Goal: Navigation & Orientation: Find specific page/section

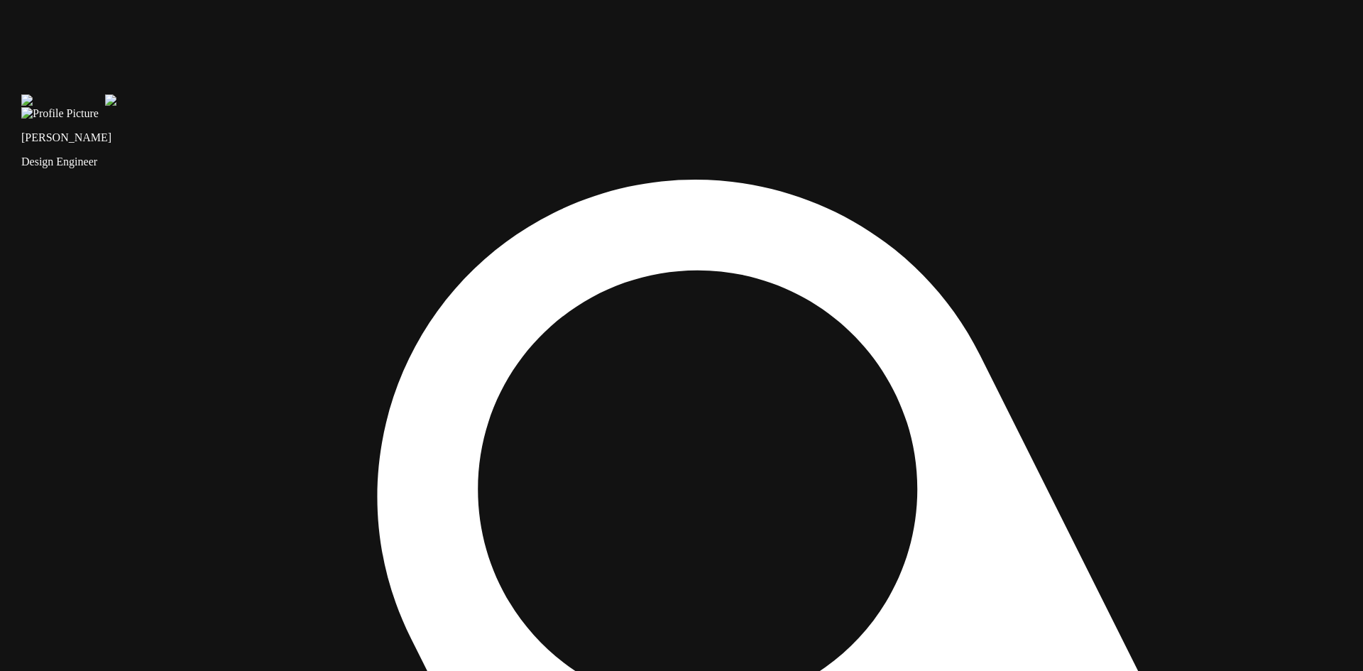
click at [105, 107] on img at bounding box center [63, 100] width 84 height 13
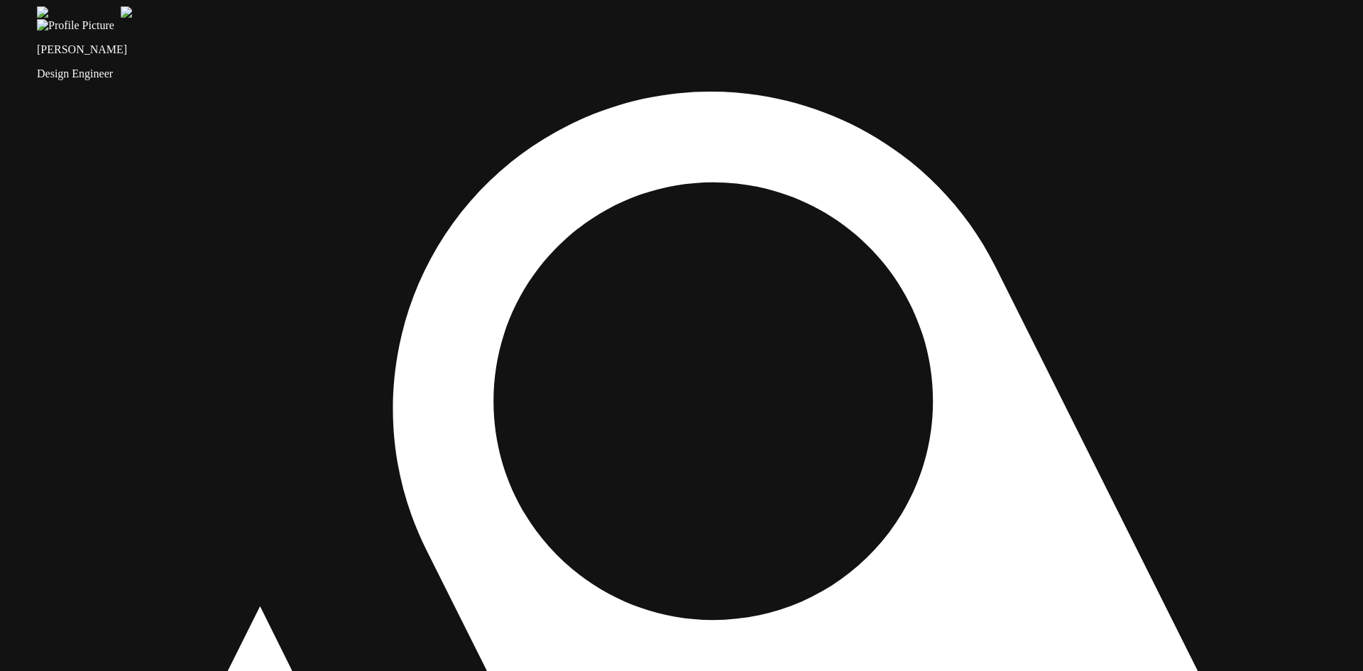
drag, startPoint x: 968, startPoint y: 317, endPoint x: 976, endPoint y: 310, distance: 10.6
click at [121, 19] on img at bounding box center [79, 12] width 84 height 13
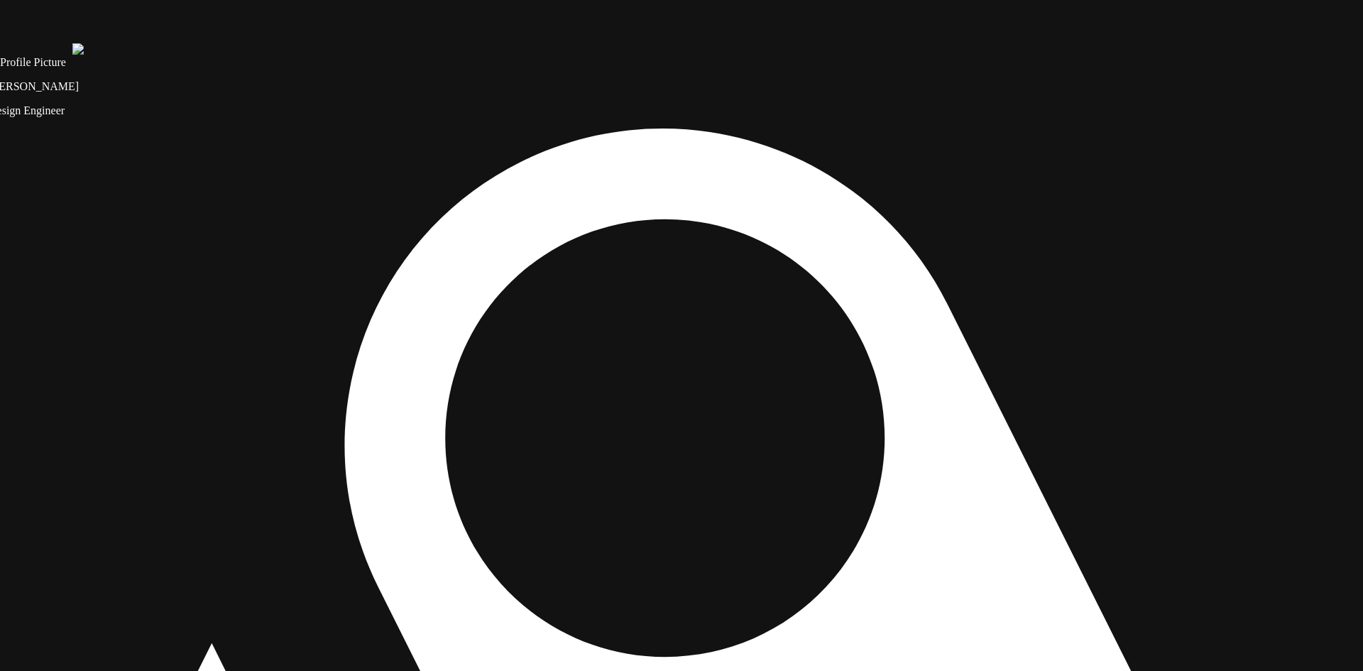
drag, startPoint x: 972, startPoint y: 283, endPoint x: 929, endPoint y: 297, distance: 45.8
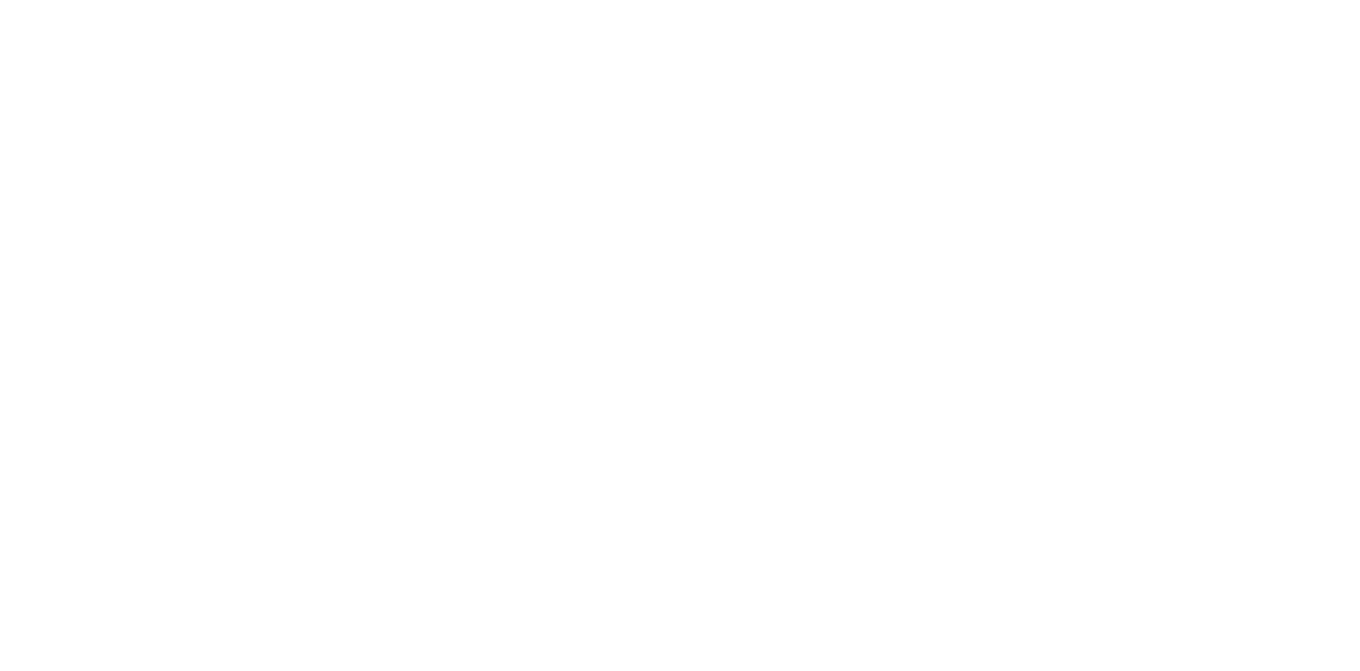
scroll to position [793, 0]
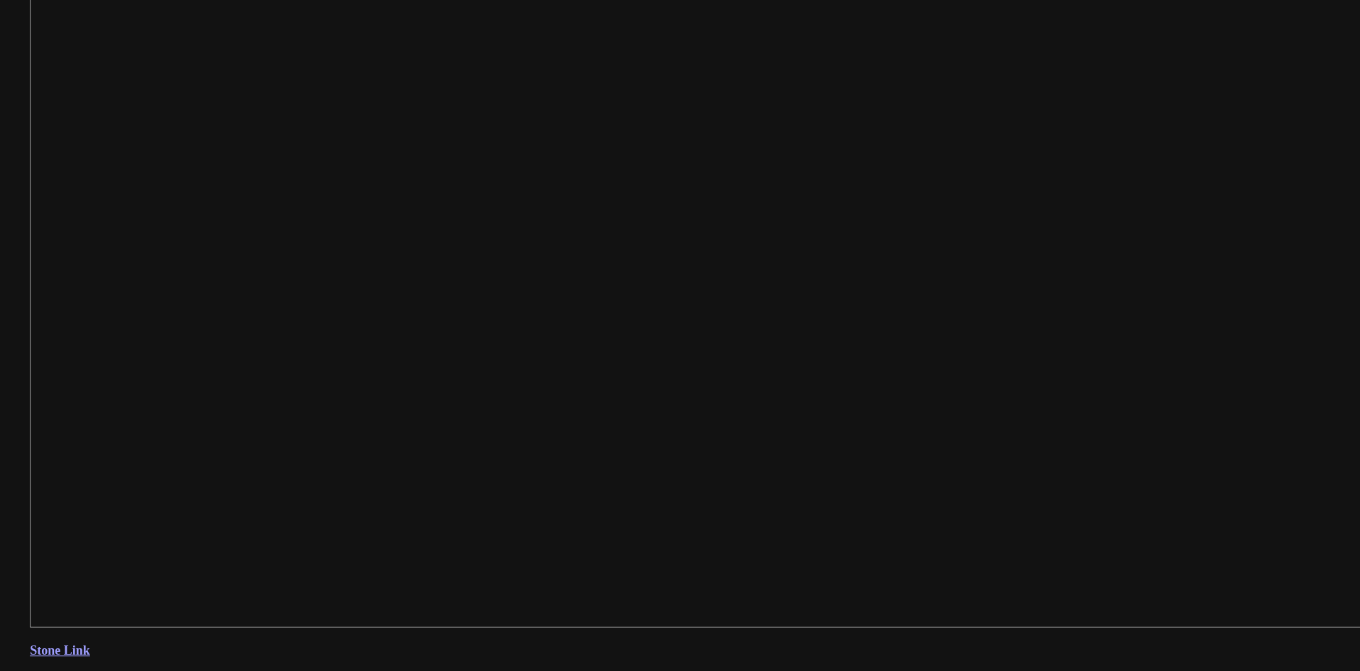
drag, startPoint x: 435, startPoint y: 474, endPoint x: 633, endPoint y: 430, distance: 202.2
drag, startPoint x: 722, startPoint y: 250, endPoint x: 537, endPoint y: 261, distance: 185.6
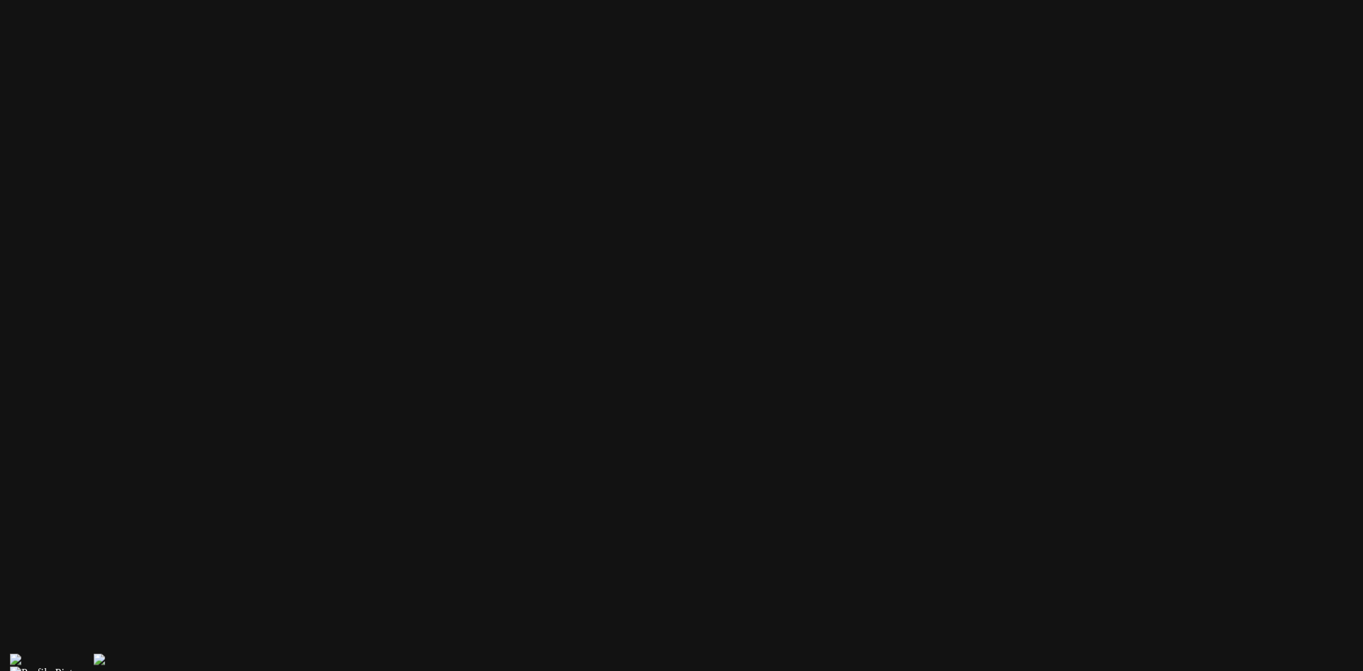
drag, startPoint x: 838, startPoint y: 354, endPoint x: 944, endPoint y: 95, distance: 279.0
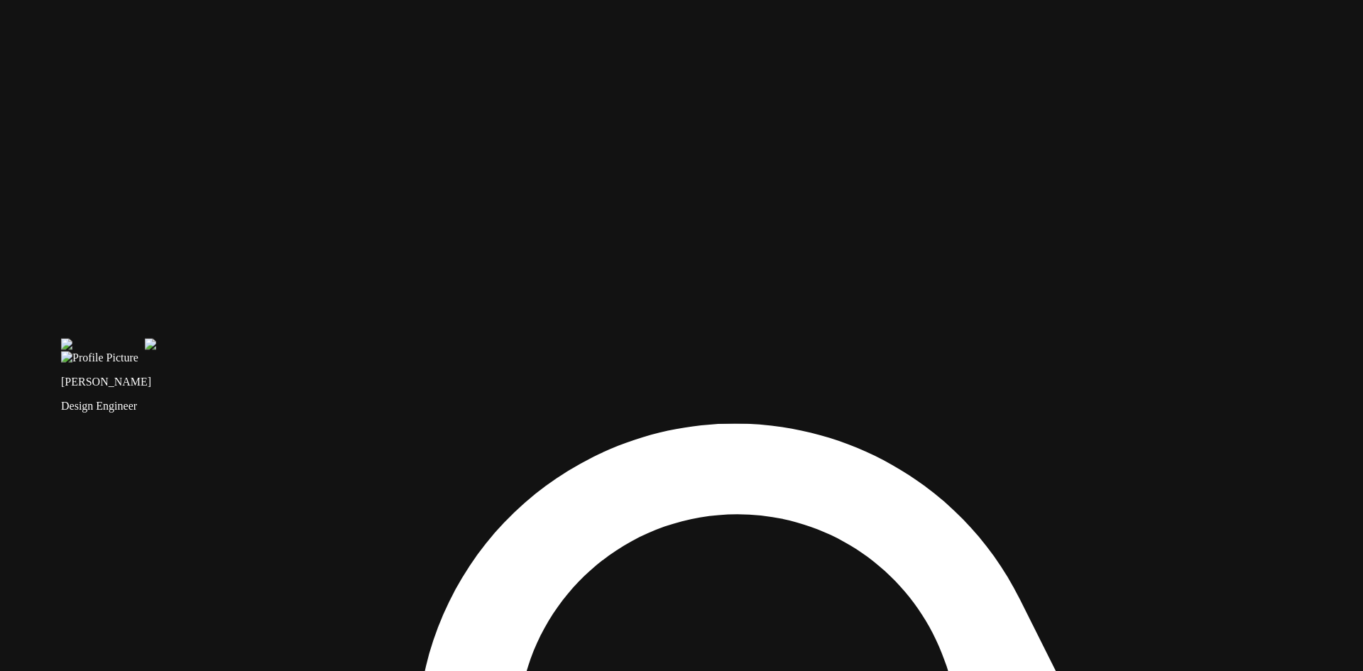
drag, startPoint x: 775, startPoint y: 319, endPoint x: 690, endPoint y: 228, distance: 124.6
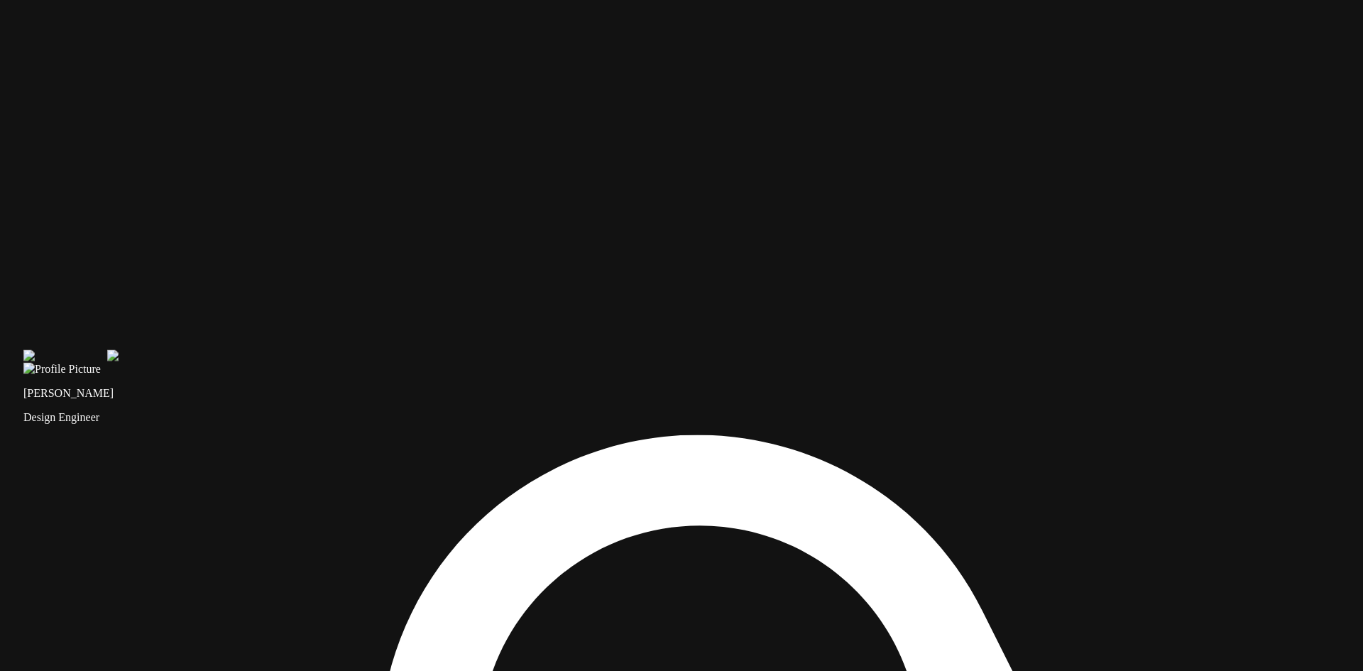
drag, startPoint x: 713, startPoint y: 253, endPoint x: 718, endPoint y: 323, distance: 69.8
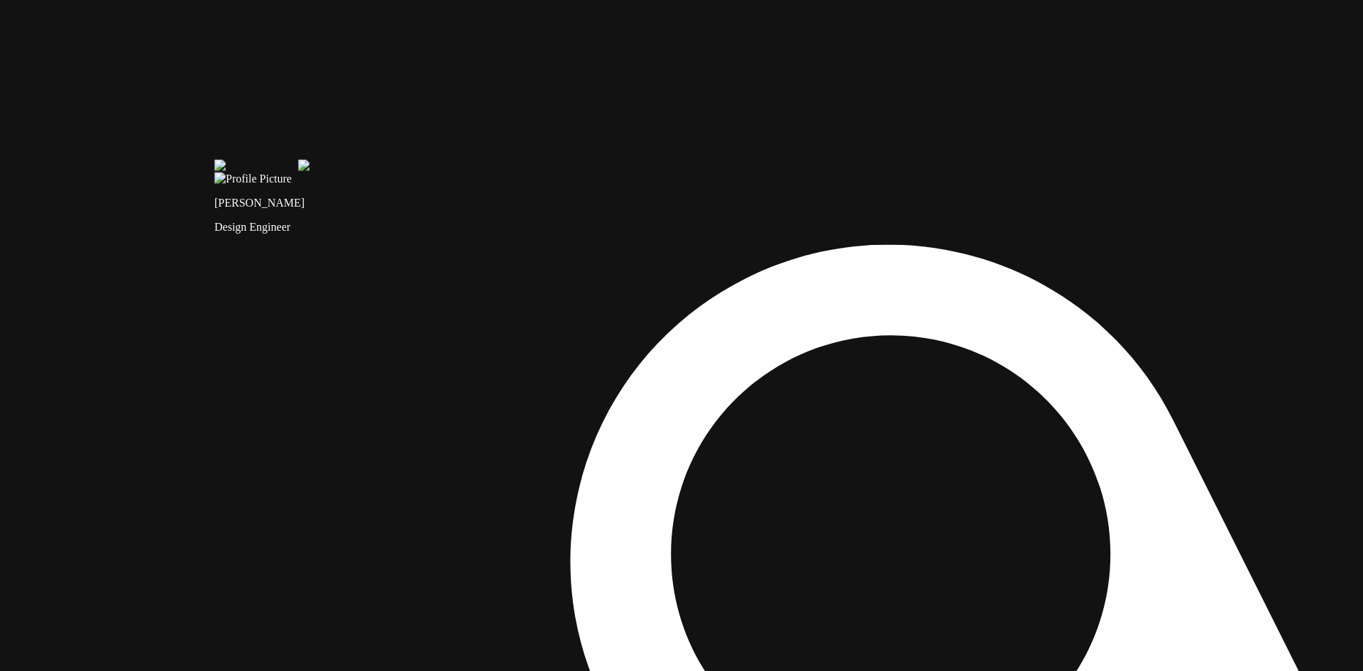
drag, startPoint x: 672, startPoint y: 332, endPoint x: 850, endPoint y: 98, distance: 293.8
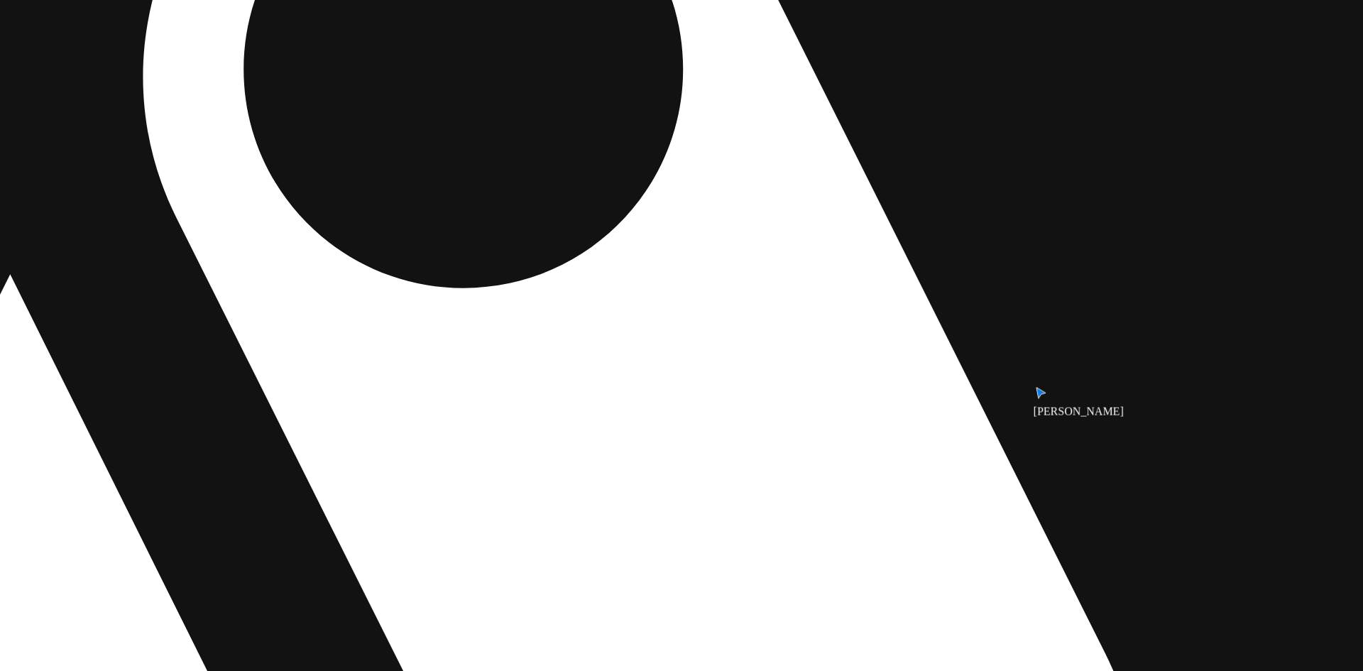
drag, startPoint x: 584, startPoint y: 334, endPoint x: 236, endPoint y: 332, distance: 348.6
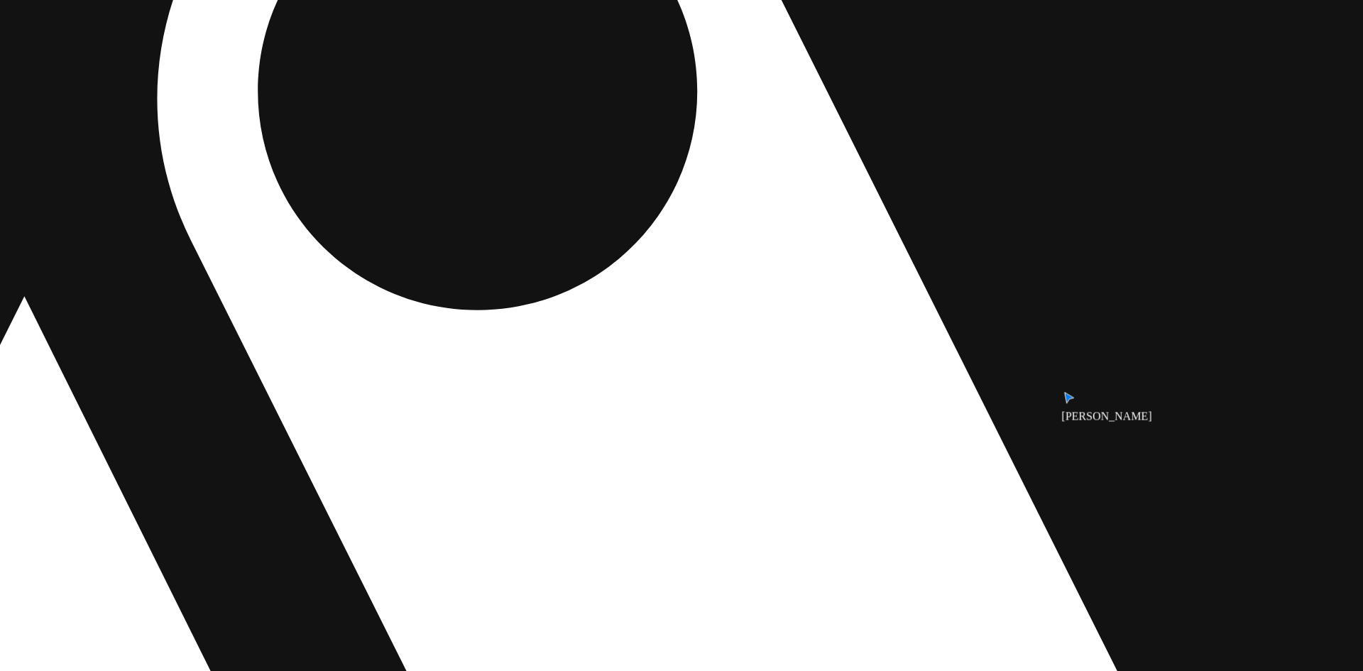
drag, startPoint x: 790, startPoint y: 274, endPoint x: 899, endPoint y: 302, distance: 112.1
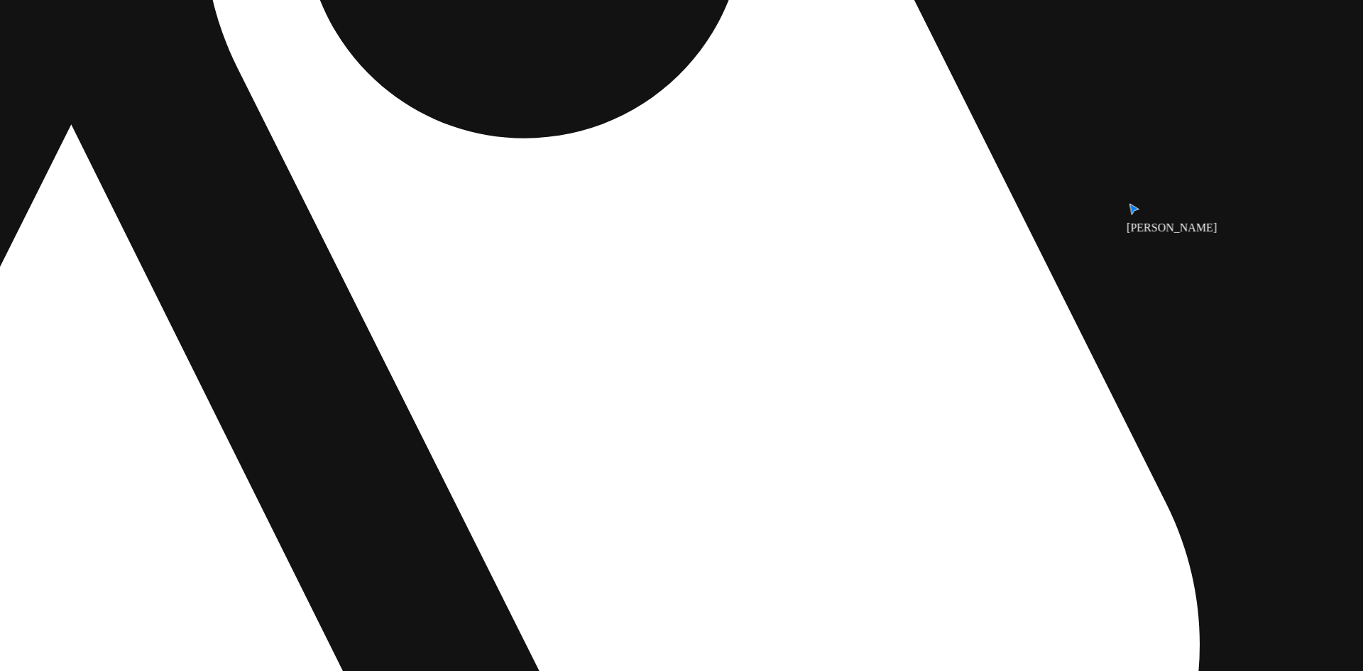
drag, startPoint x: 1098, startPoint y: 346, endPoint x: 1076, endPoint y: 212, distance: 136.7
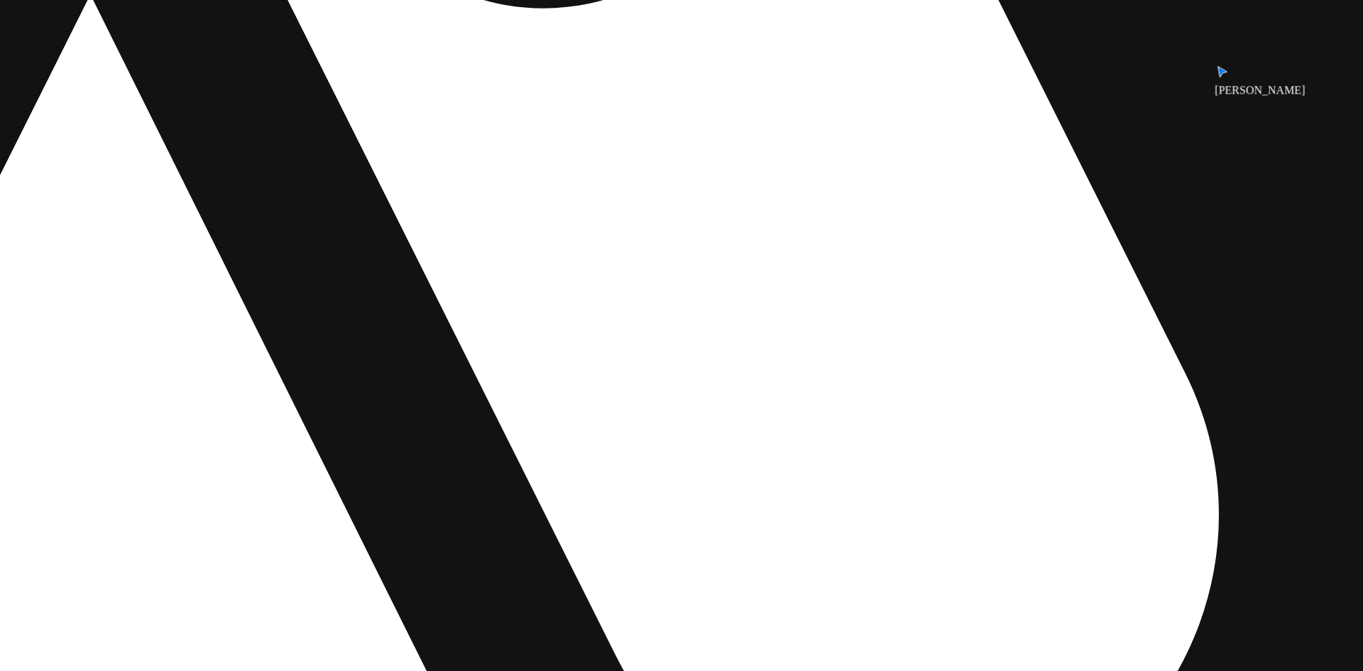
drag, startPoint x: 1042, startPoint y: 430, endPoint x: 1064, endPoint y: 260, distance: 171.9
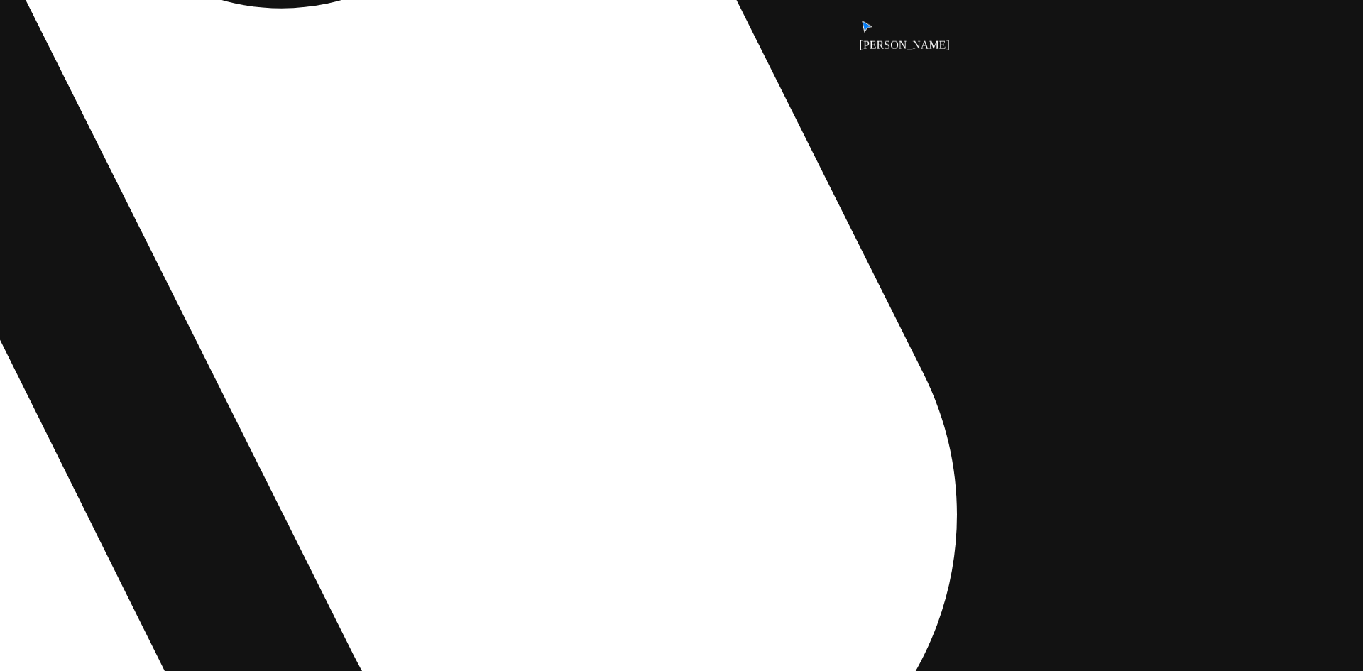
drag, startPoint x: 1187, startPoint y: 459, endPoint x: 851, endPoint y: 425, distance: 338.2
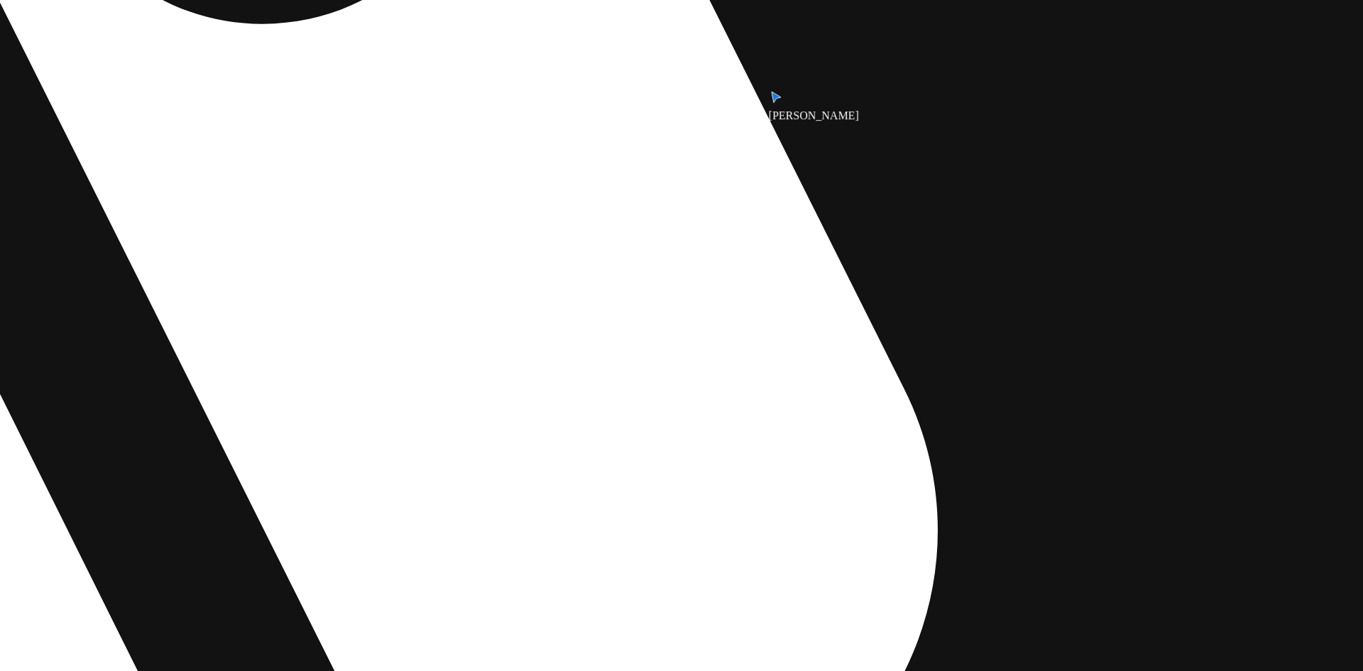
drag, startPoint x: 772, startPoint y: 451, endPoint x: 1148, endPoint y: 484, distance: 377.8
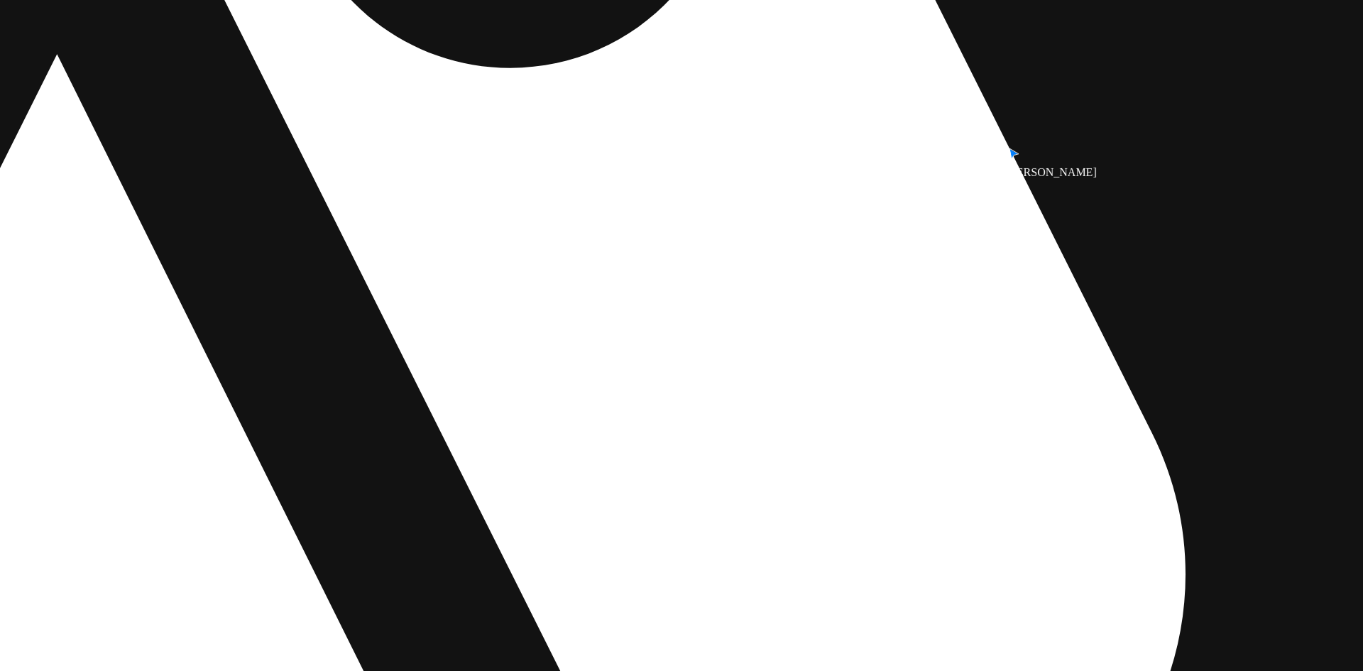
drag, startPoint x: 828, startPoint y: 413, endPoint x: 525, endPoint y: 418, distance: 302.5
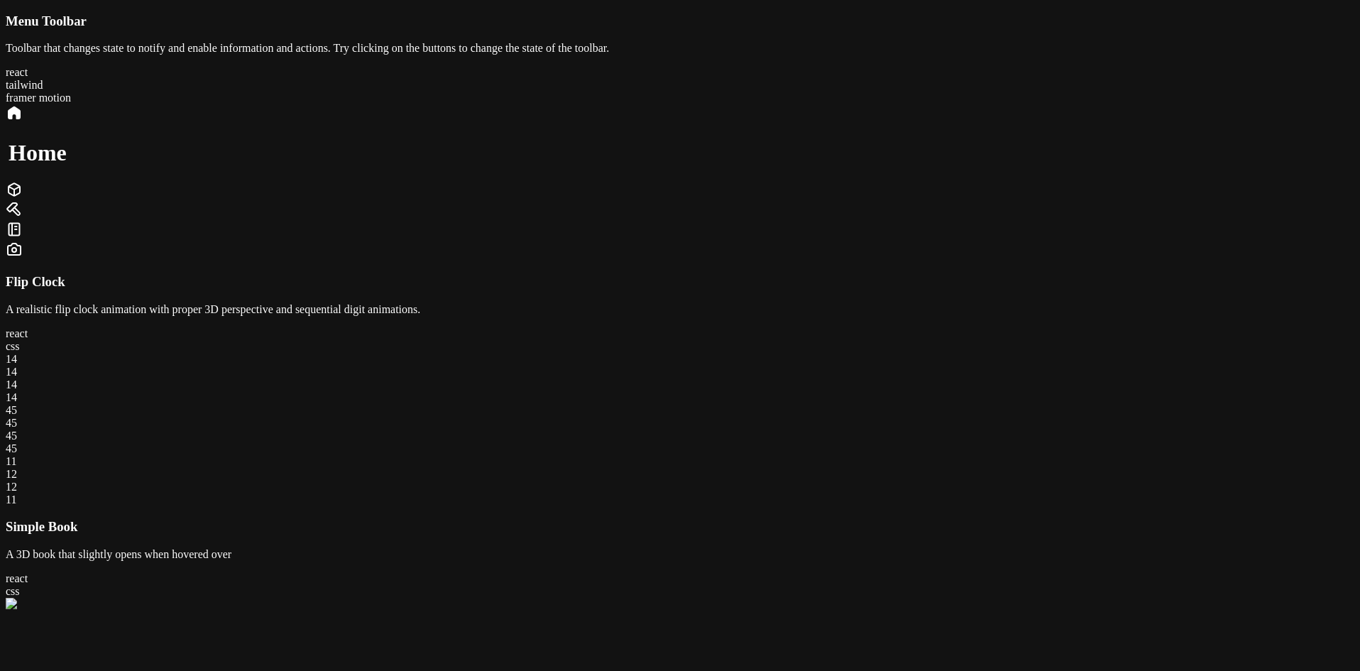
click at [23, 198] on icon at bounding box center [14, 189] width 17 height 17
click at [837, 221] on div at bounding box center [680, 211] width 1349 height 20
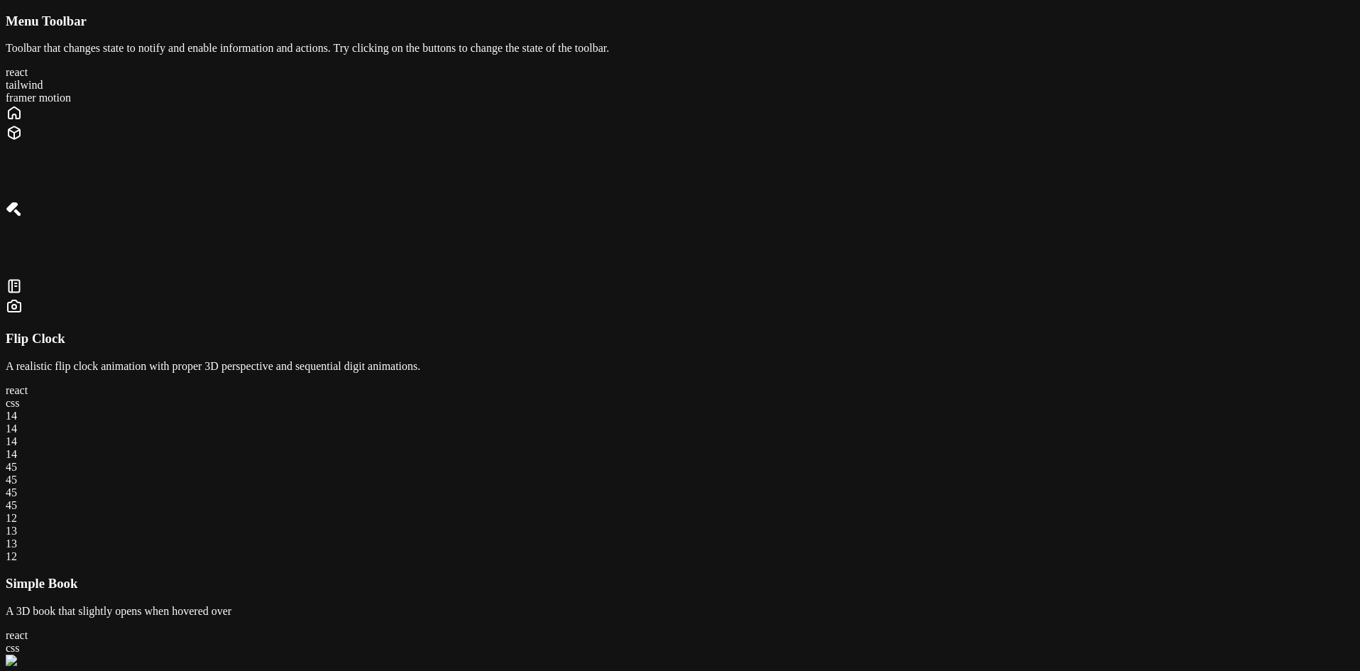
click at [761, 317] on div "Projects Craft" at bounding box center [680, 210] width 1349 height 213
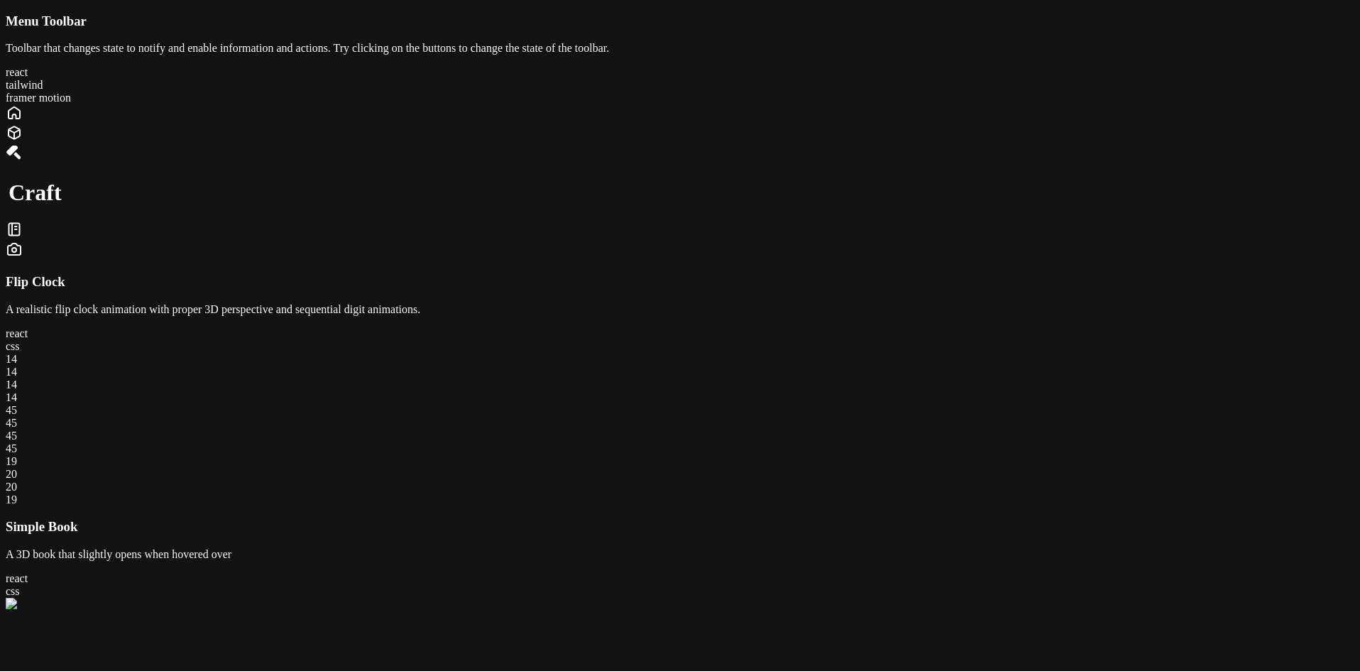
click at [23, 238] on icon at bounding box center [14, 229] width 17 height 17
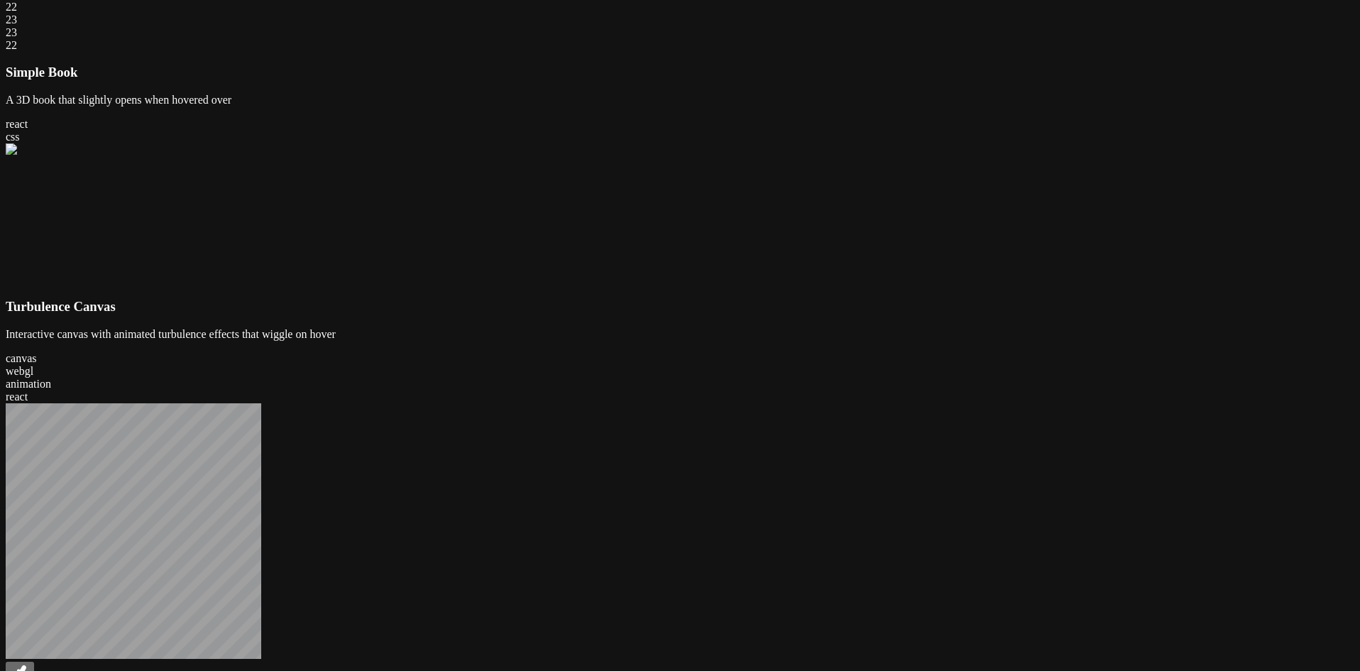
scroll to position [426, 0]
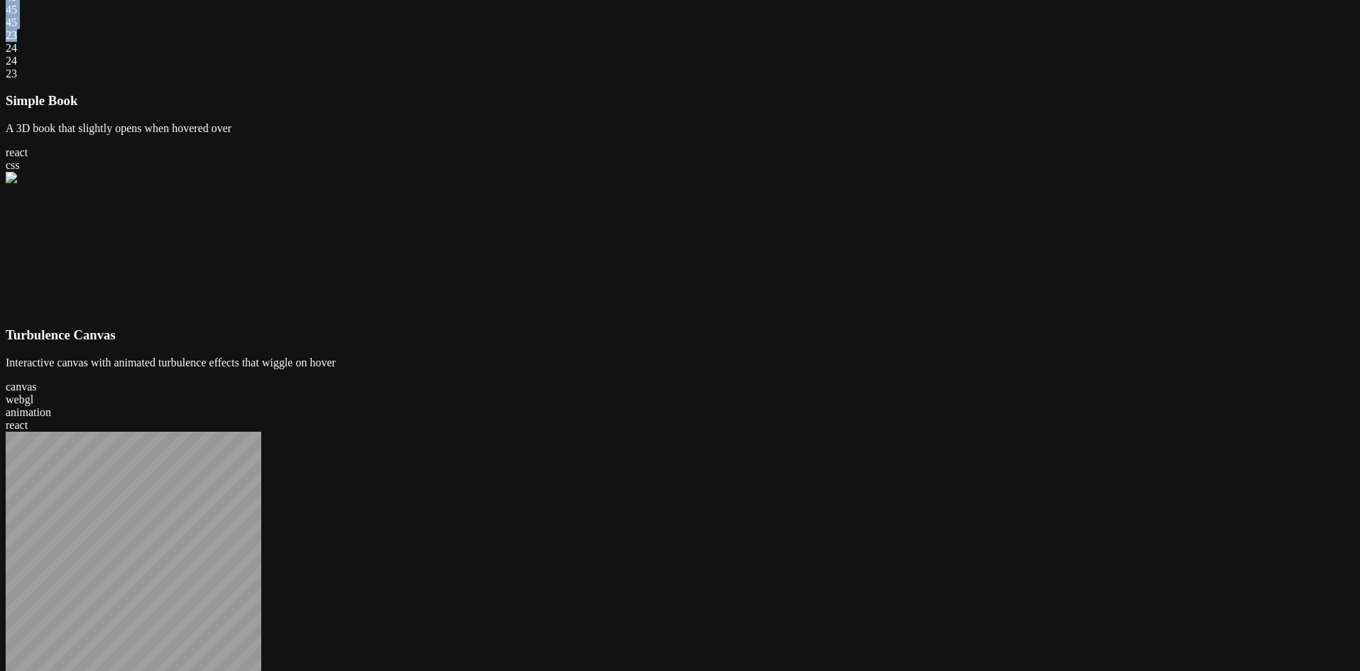
drag, startPoint x: 731, startPoint y: 374, endPoint x: 940, endPoint y: 380, distance: 208.8
click at [940, 80] on div "14 14 14 14 45 45 45 45 23 24 24 23" at bounding box center [680, 3] width 1349 height 153
click at [650, 80] on div "14 14 14 14 45 45 45 45 24 25 25 24" at bounding box center [680, 3] width 1349 height 153
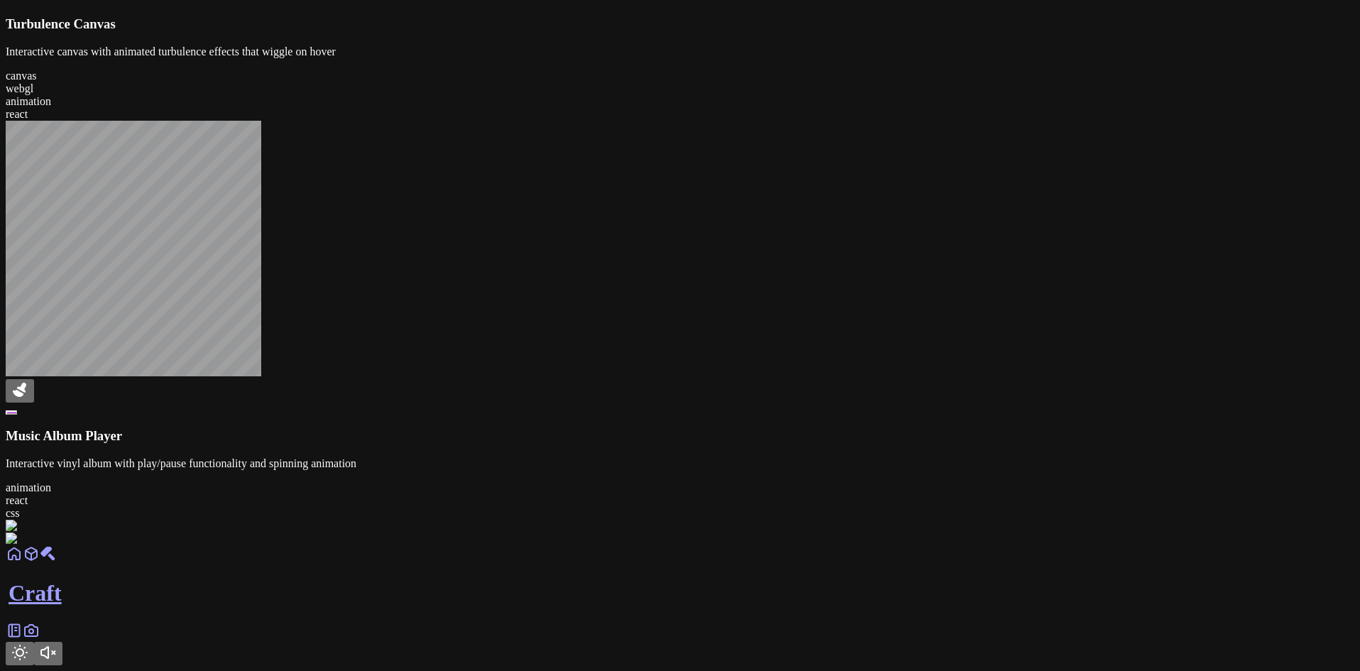
scroll to position [994, 0]
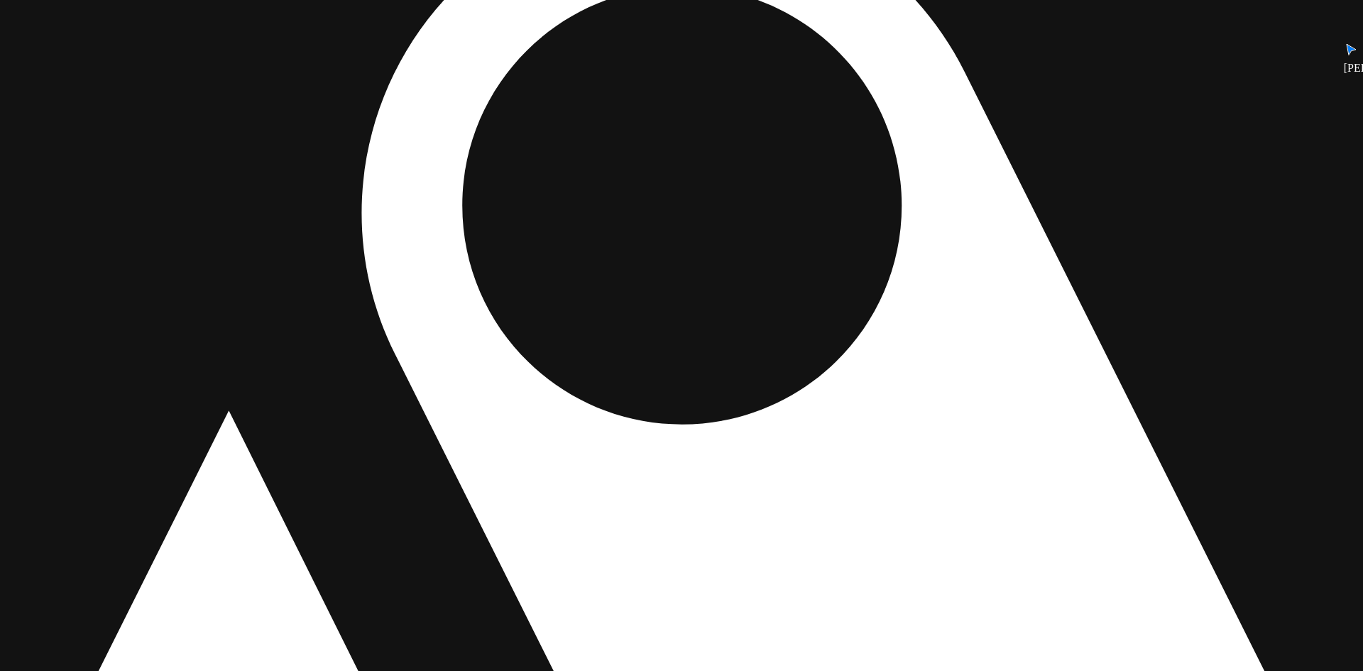
drag, startPoint x: 464, startPoint y: 403, endPoint x: 437, endPoint y: 459, distance: 61.6
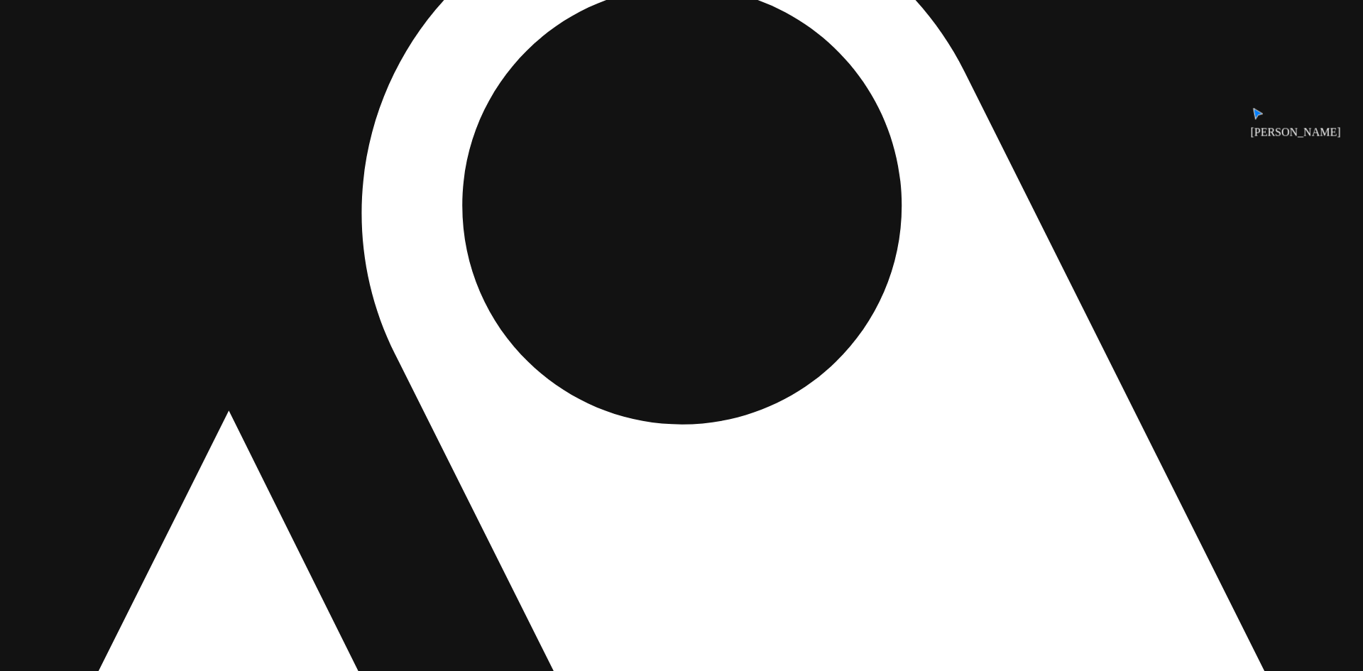
drag, startPoint x: 679, startPoint y: 600, endPoint x: 682, endPoint y: 561, distance: 39.1
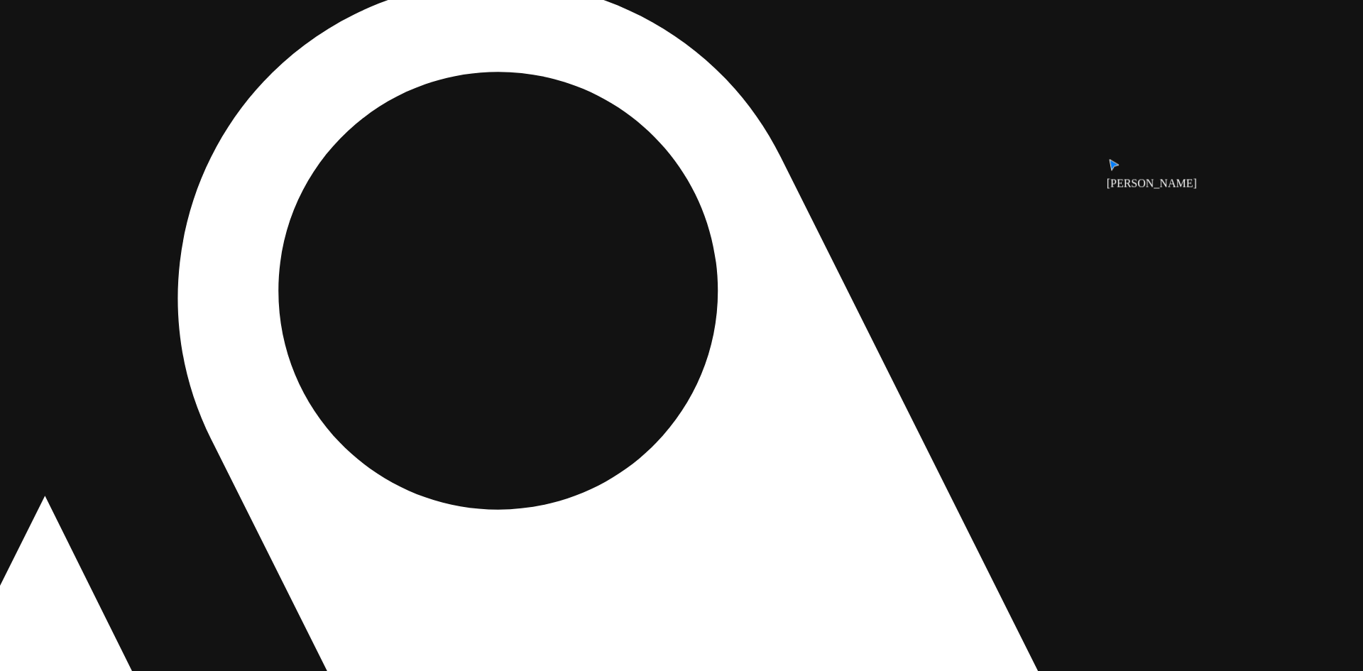
drag, startPoint x: 710, startPoint y: 484, endPoint x: 511, endPoint y: 525, distance: 202.9
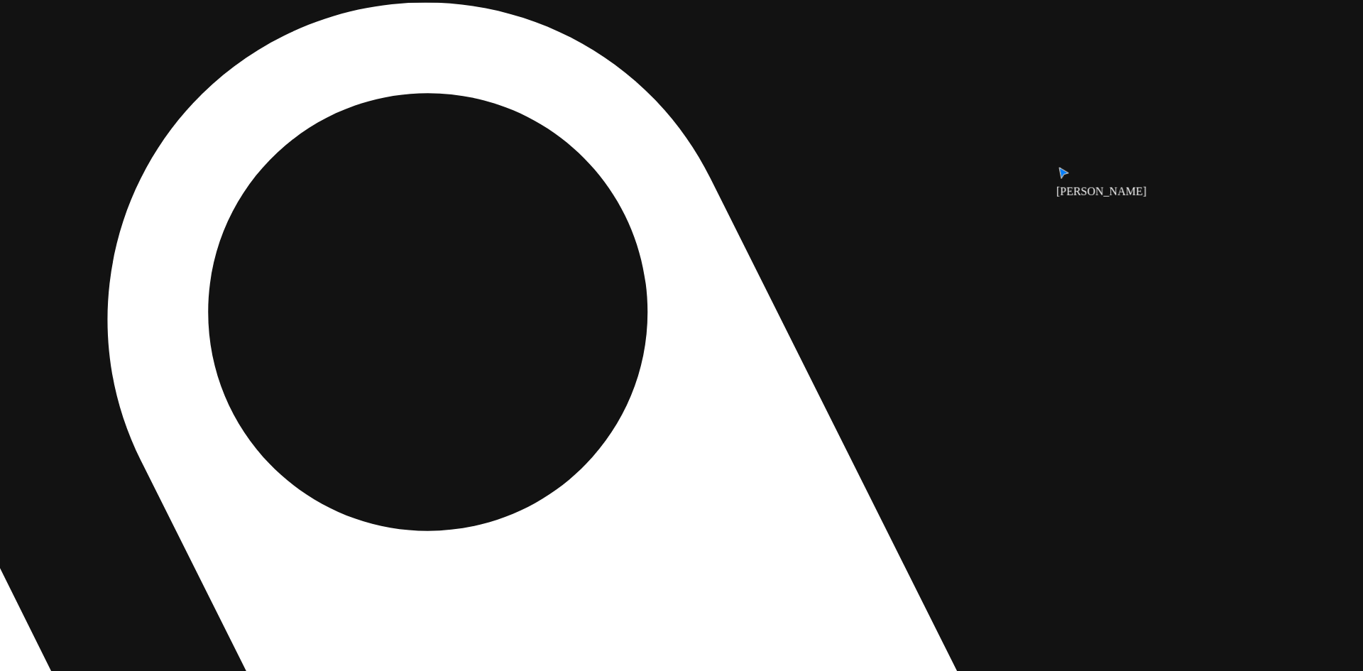
drag, startPoint x: 600, startPoint y: 464, endPoint x: 415, endPoint y: 502, distance: 188.4
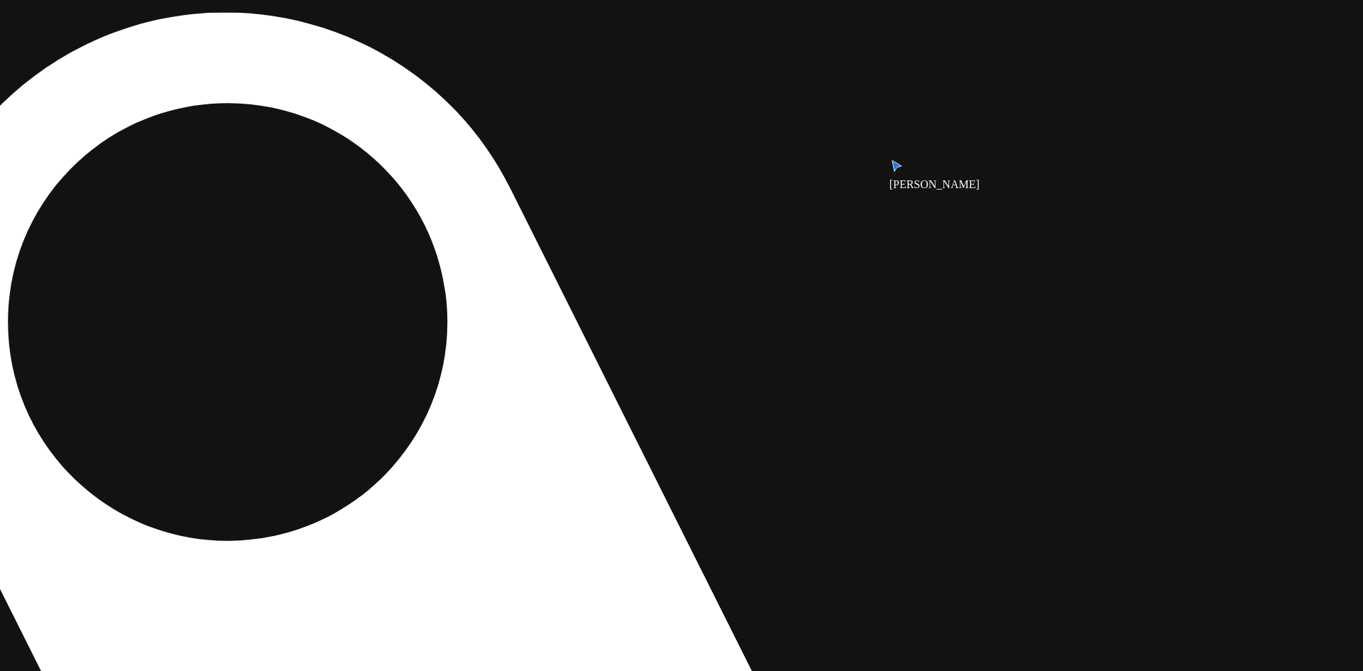
drag, startPoint x: 865, startPoint y: 427, endPoint x: 715, endPoint y: 641, distance: 261.4
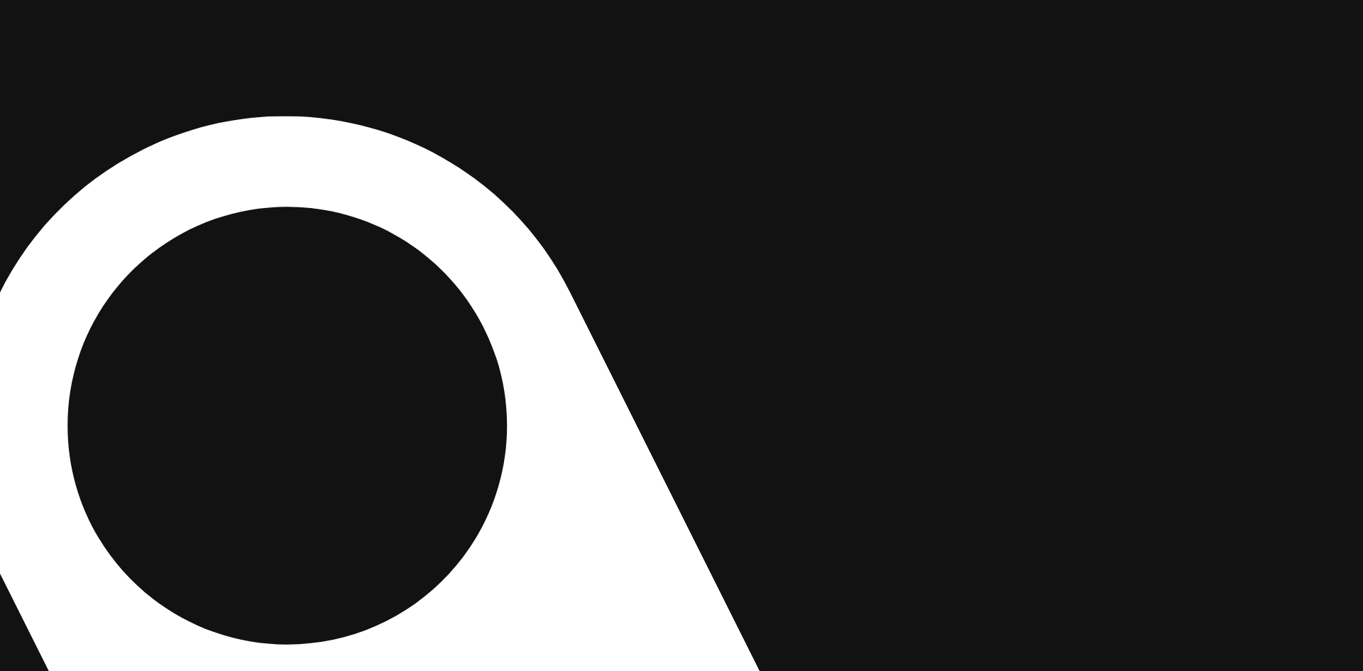
drag, startPoint x: 811, startPoint y: 353, endPoint x: 891, endPoint y: 591, distance: 251.5
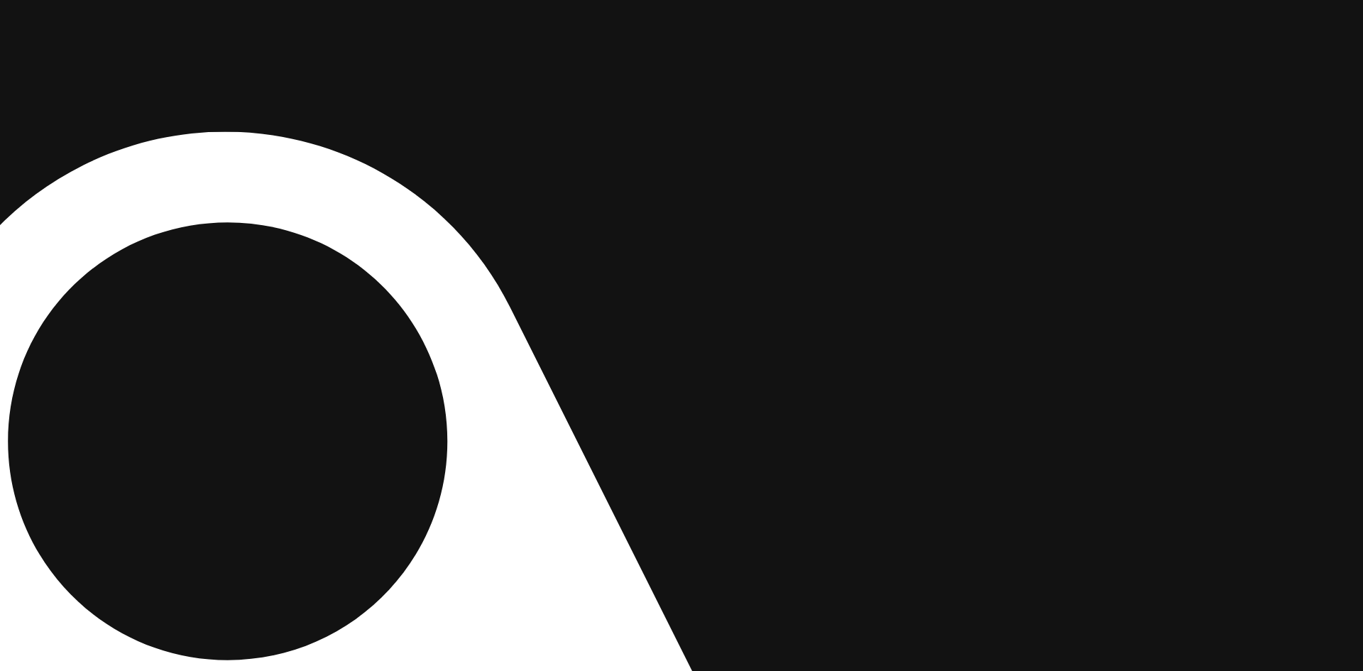
drag, startPoint x: 873, startPoint y: 382, endPoint x: 728, endPoint y: 434, distance: 153.8
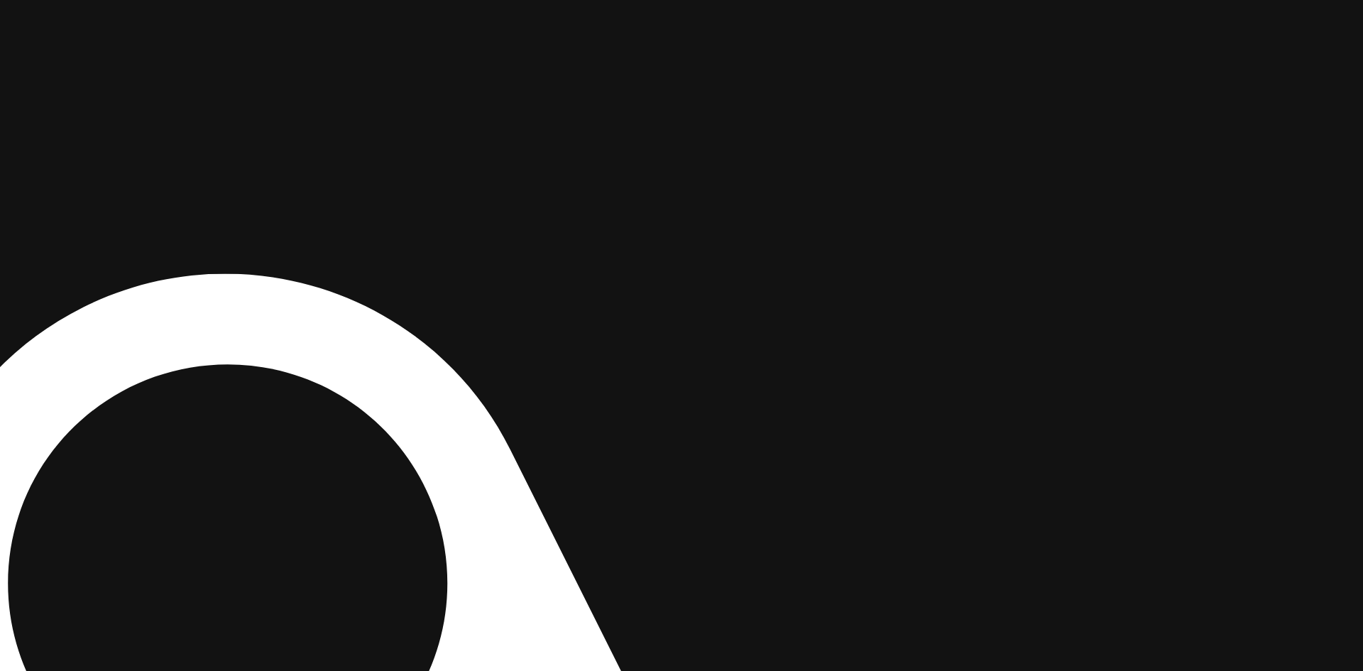
drag, startPoint x: 715, startPoint y: 414, endPoint x: 715, endPoint y: 533, distance: 119.3
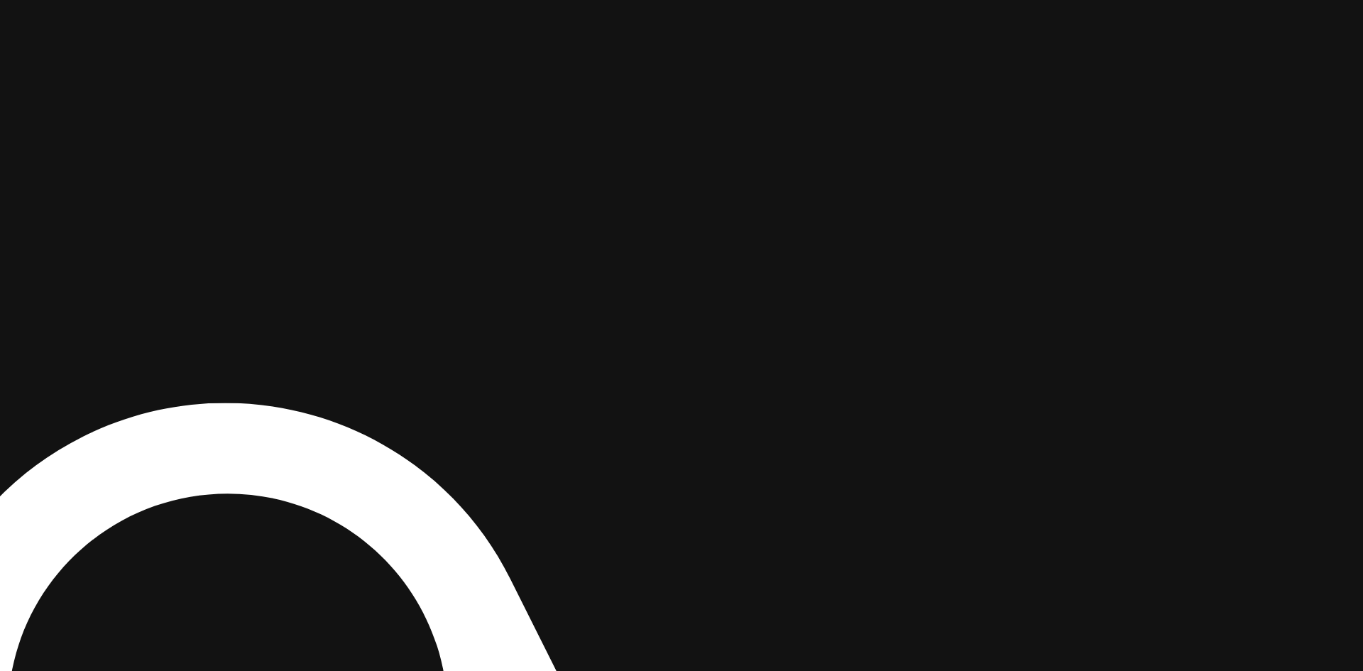
drag, startPoint x: 720, startPoint y: 366, endPoint x: 731, endPoint y: 499, distance: 134.0
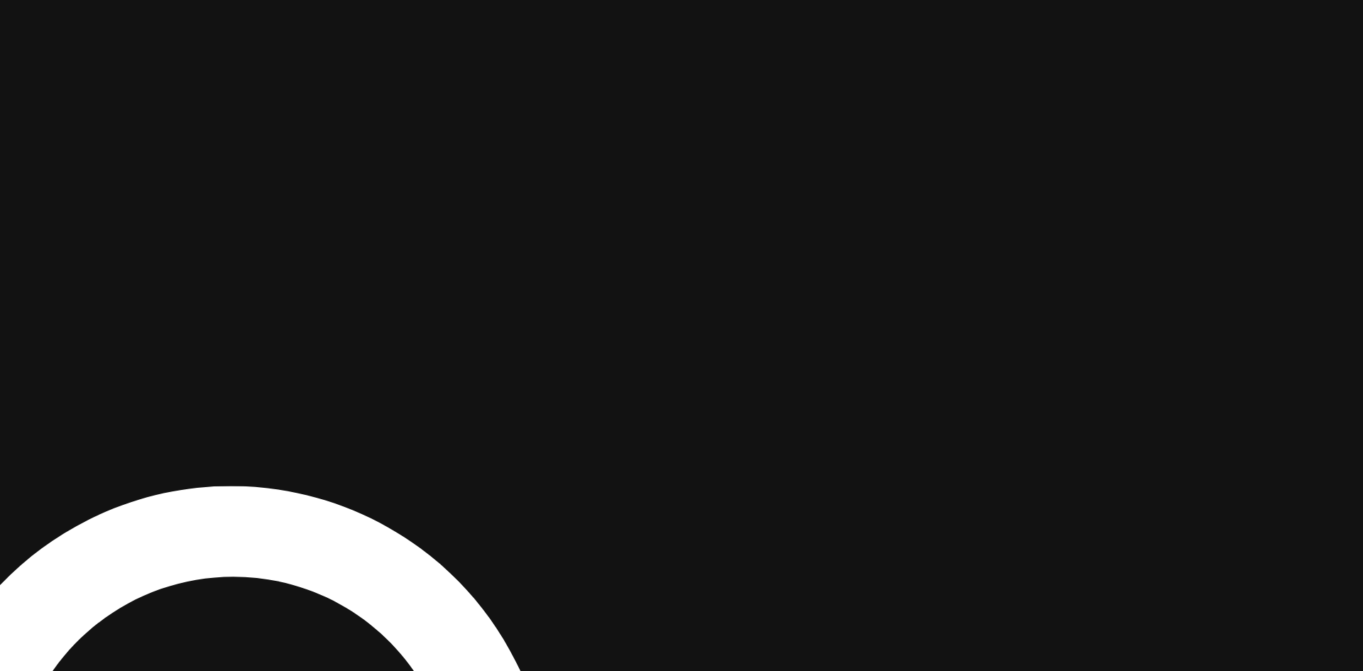
drag, startPoint x: 727, startPoint y: 362, endPoint x: 745, endPoint y: 459, distance: 99.0
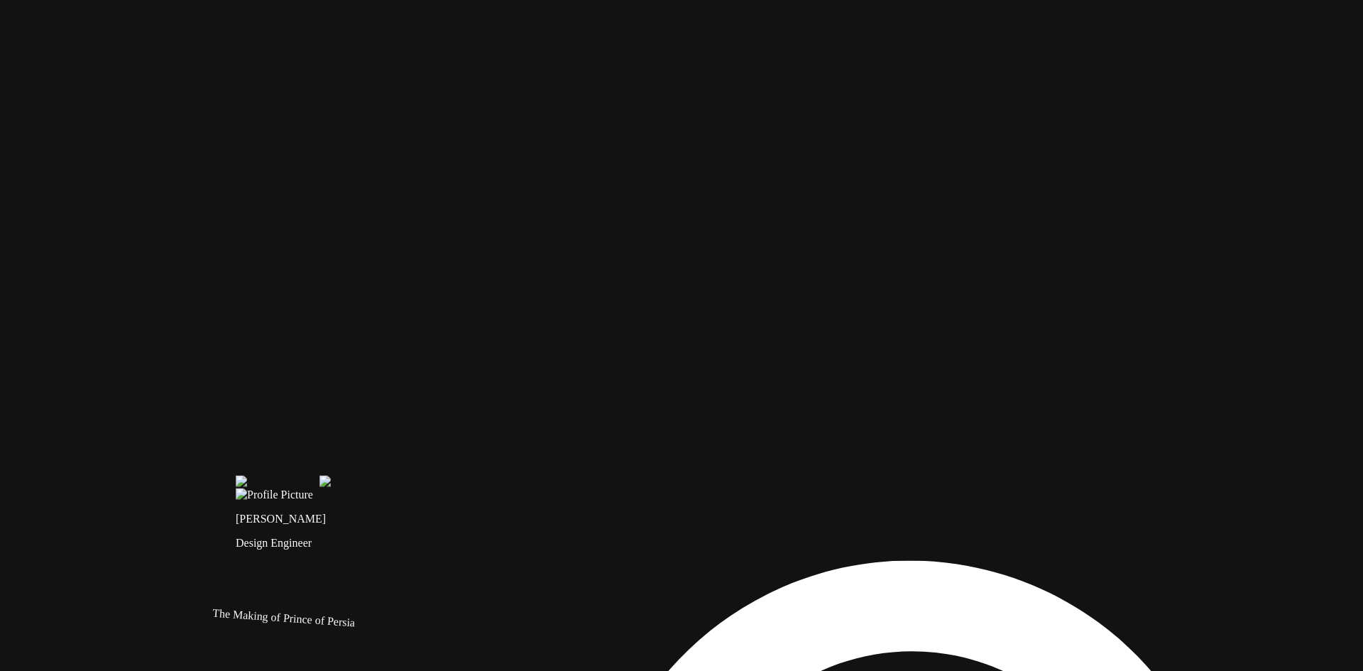
drag, startPoint x: 728, startPoint y: 236, endPoint x: 907, endPoint y: 111, distance: 218.4
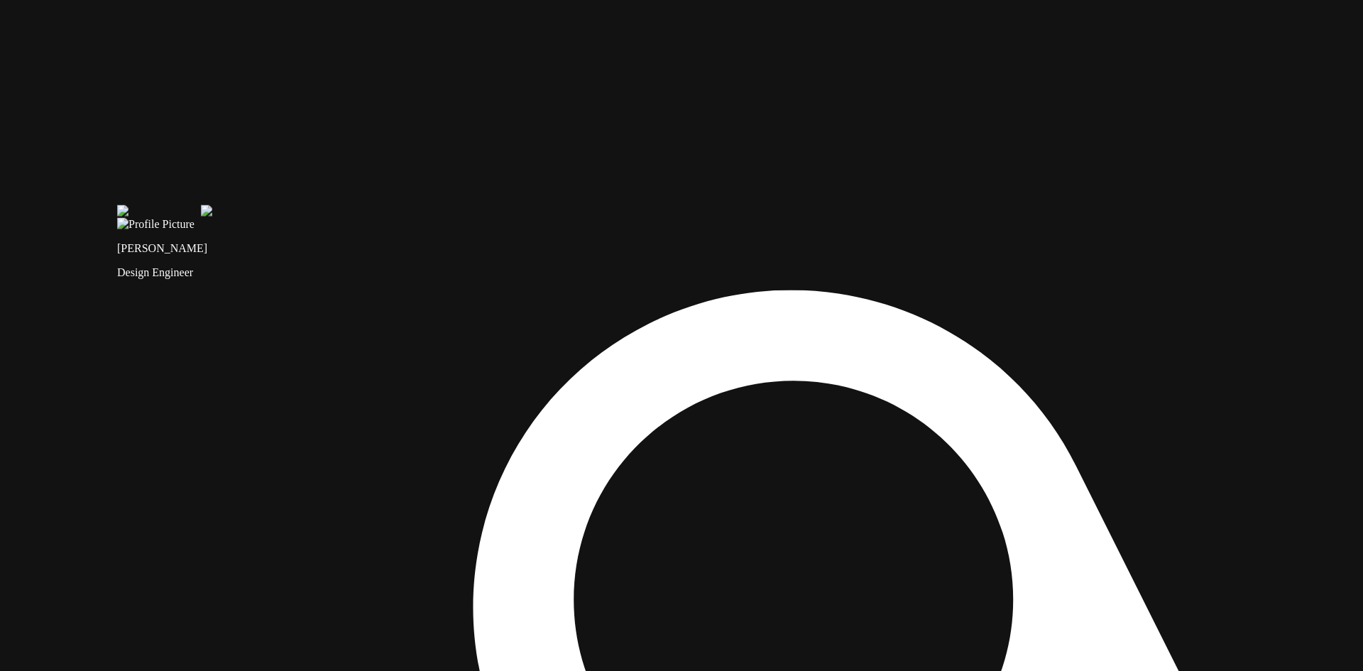
drag, startPoint x: 572, startPoint y: 264, endPoint x: 407, endPoint y: 80, distance: 247.3
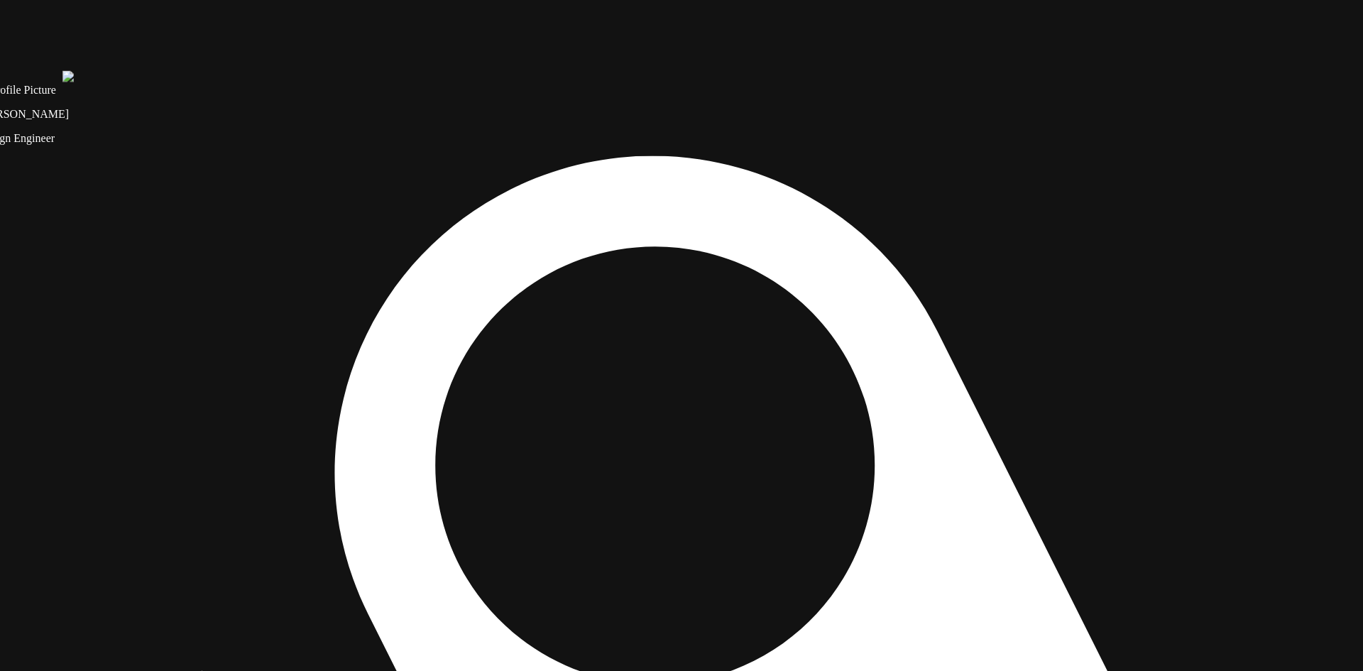
drag, startPoint x: 616, startPoint y: 269, endPoint x: 491, endPoint y: 151, distance: 171.7
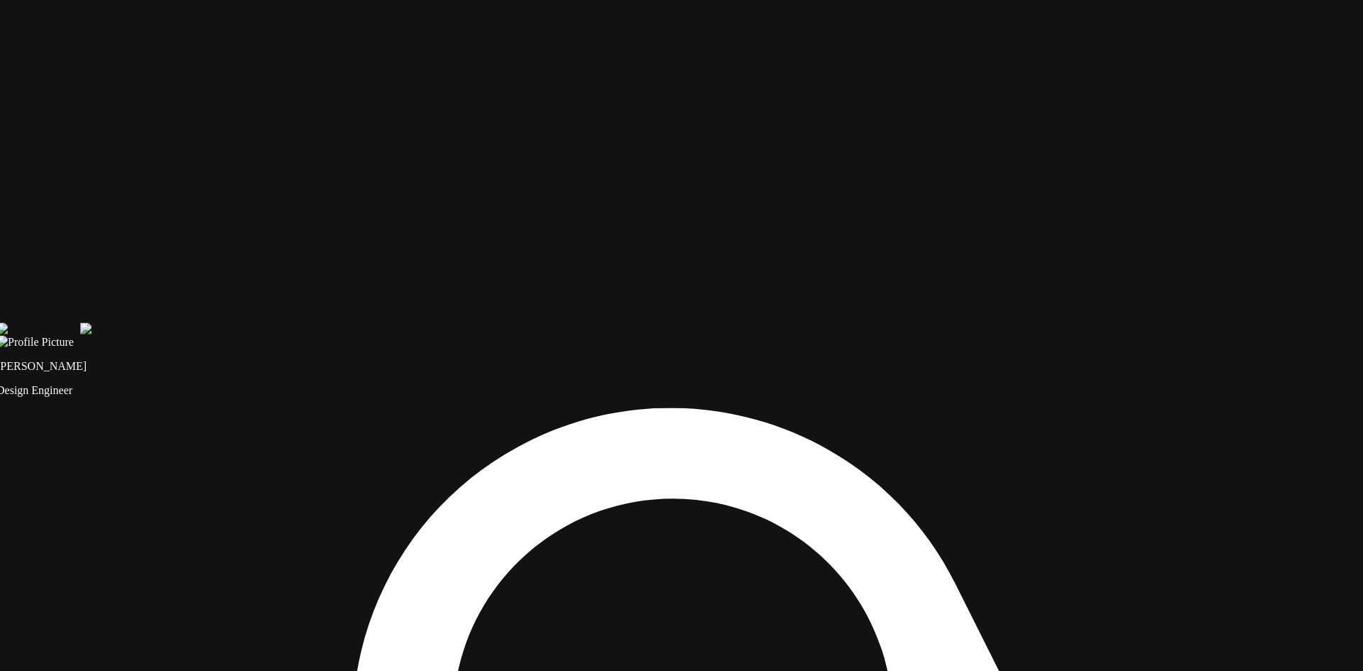
drag, startPoint x: 851, startPoint y: 67, endPoint x: 881, endPoint y: 342, distance: 277.1
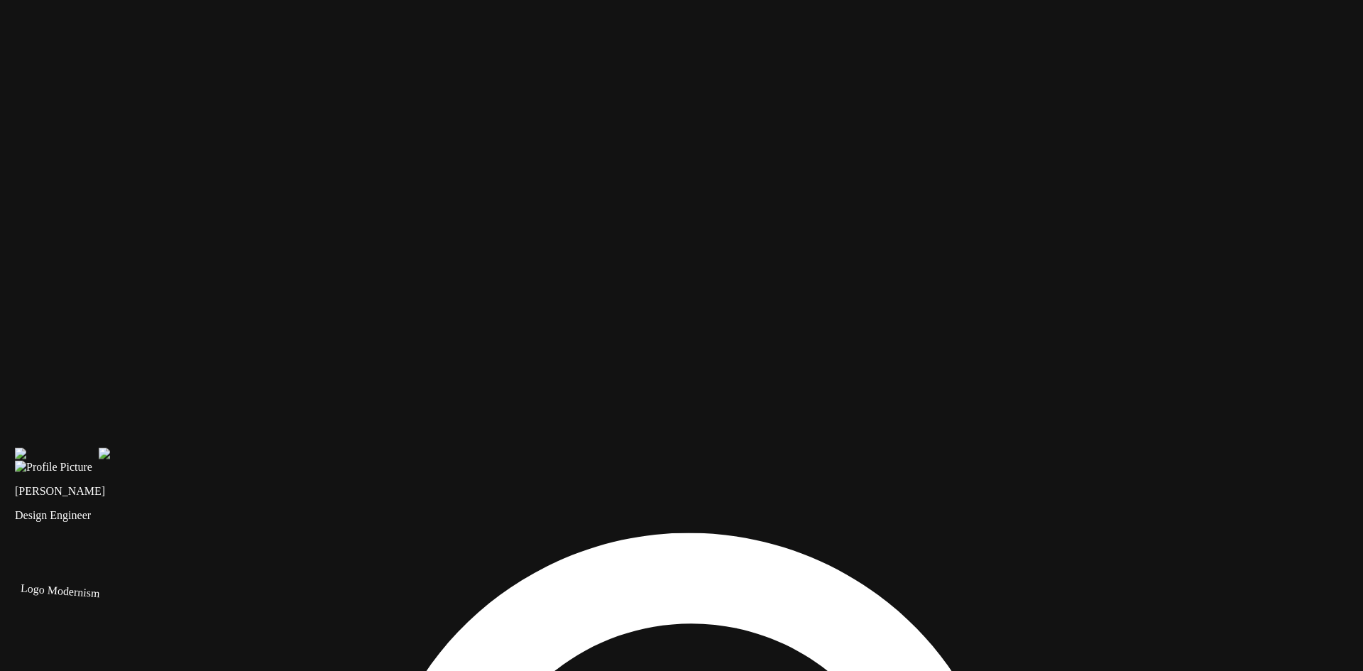
drag, startPoint x: 890, startPoint y: 278, endPoint x: 885, endPoint y: 366, distance: 88.9
